Goal: Check status

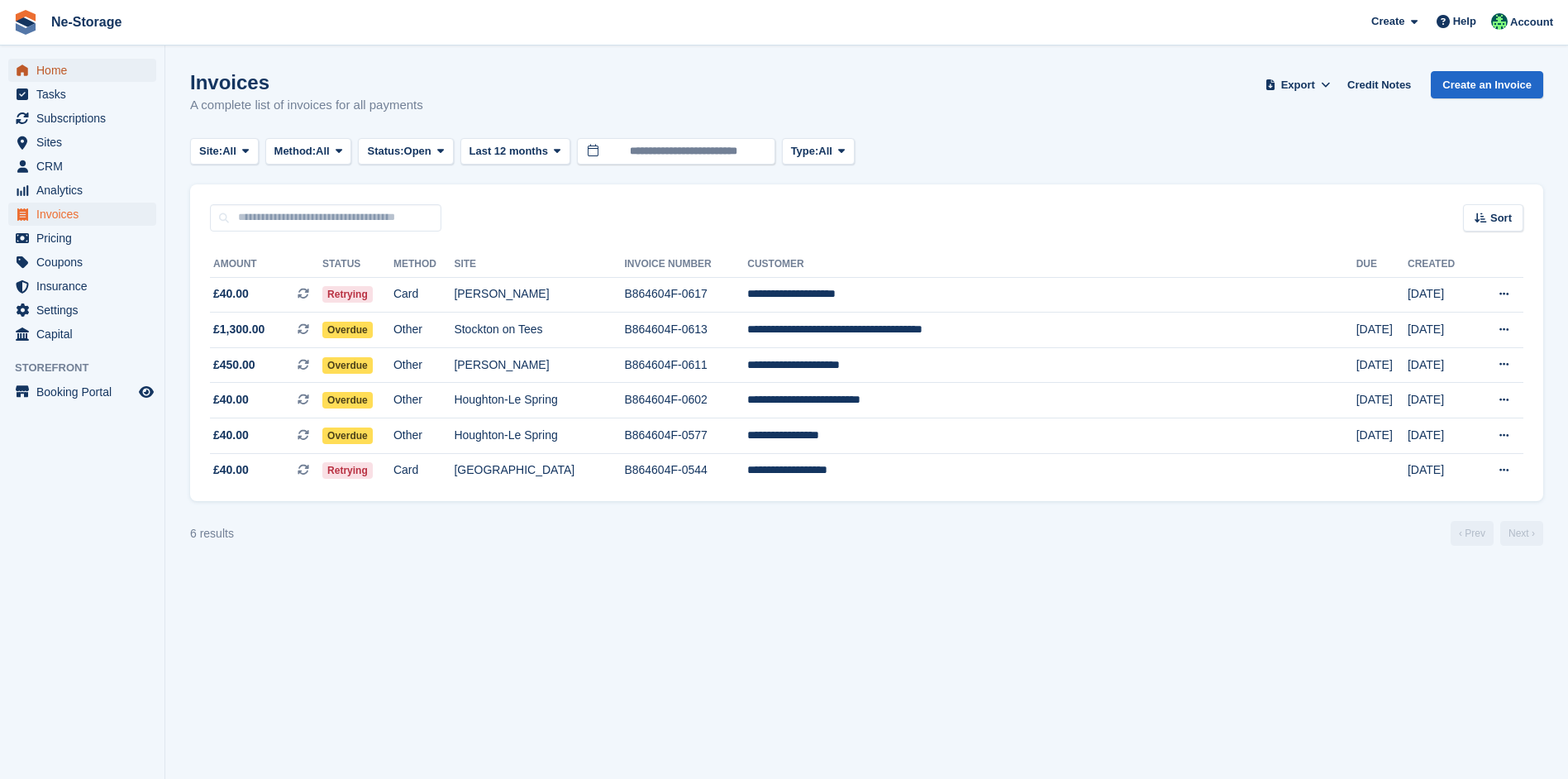
click at [98, 65] on span "Home" at bounding box center [86, 71] width 99 height 23
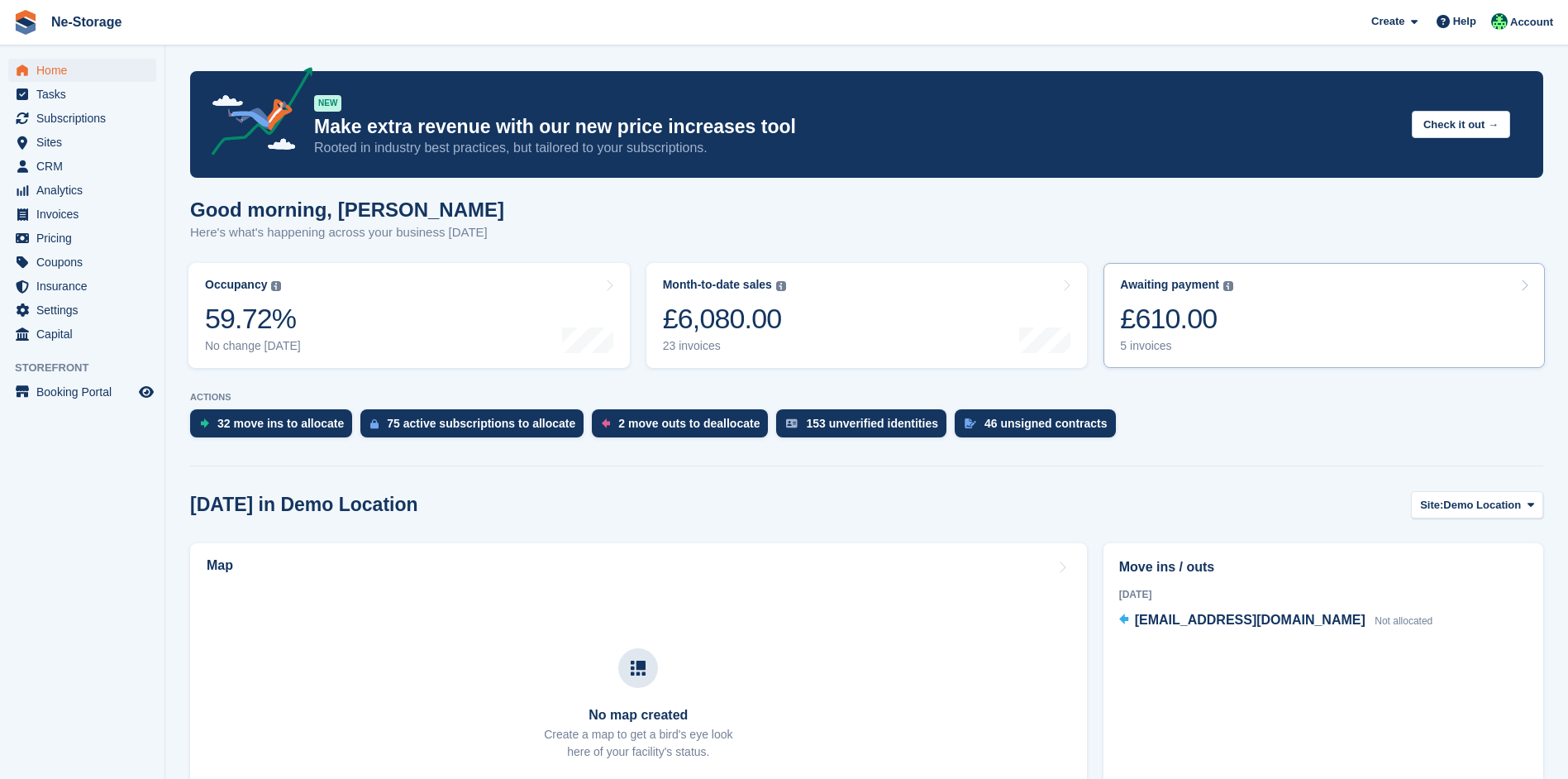
drag, startPoint x: 0, startPoint y: 0, endPoint x: 1177, endPoint y: 309, distance: 1216.9
click at [1177, 309] on div "£610.00" at bounding box center [1176, 318] width 113 height 34
